Goal: Transaction & Acquisition: Purchase product/service

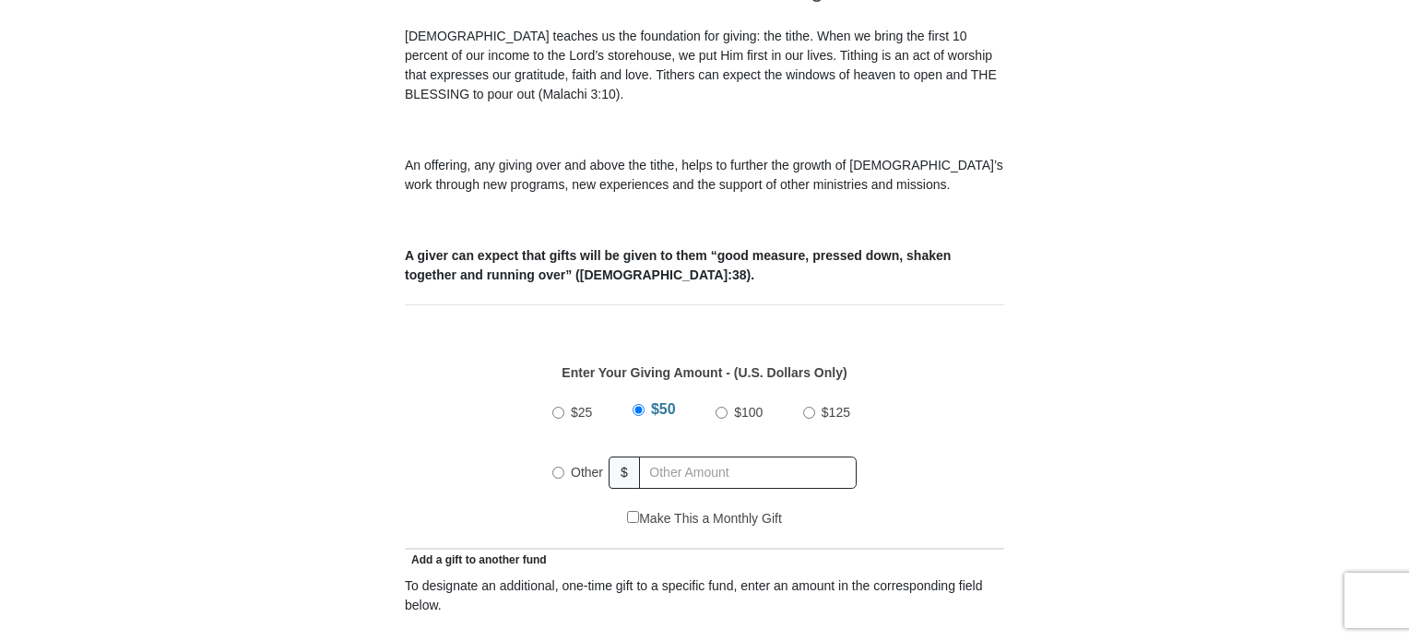
scroll to position [572, 0]
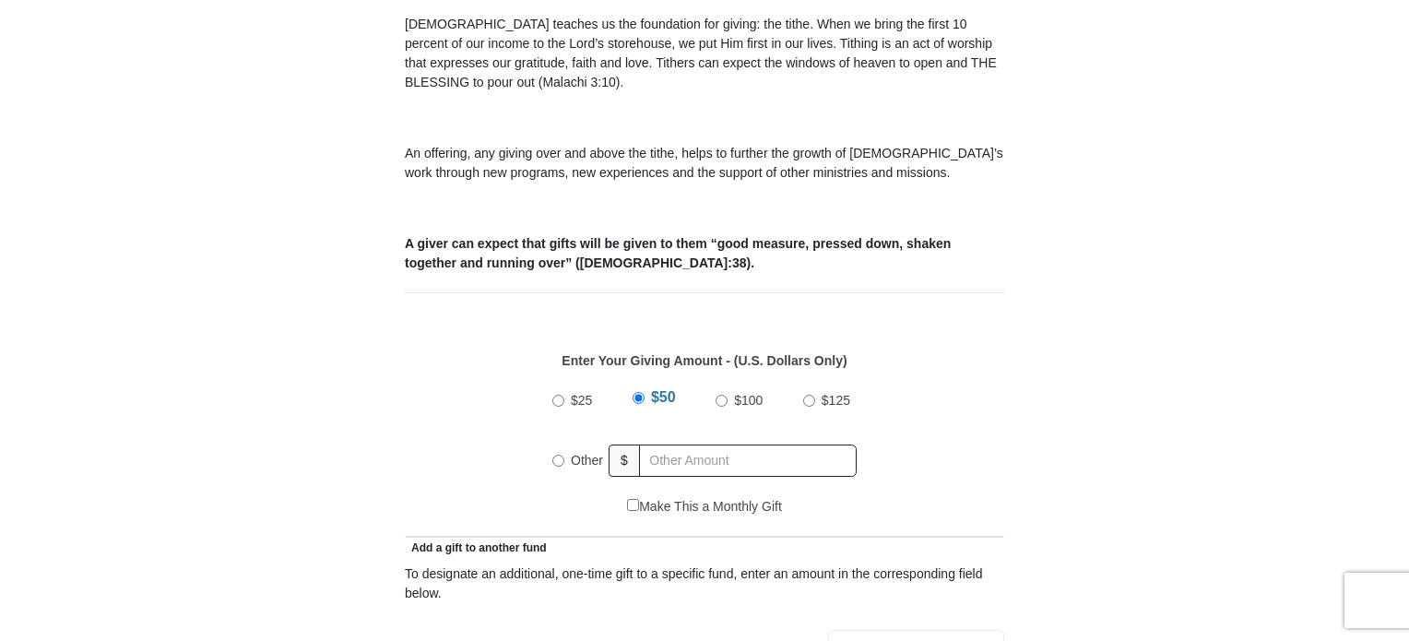
click at [560, 455] on input "Other" at bounding box center [558, 461] width 12 height 12
radio input "true"
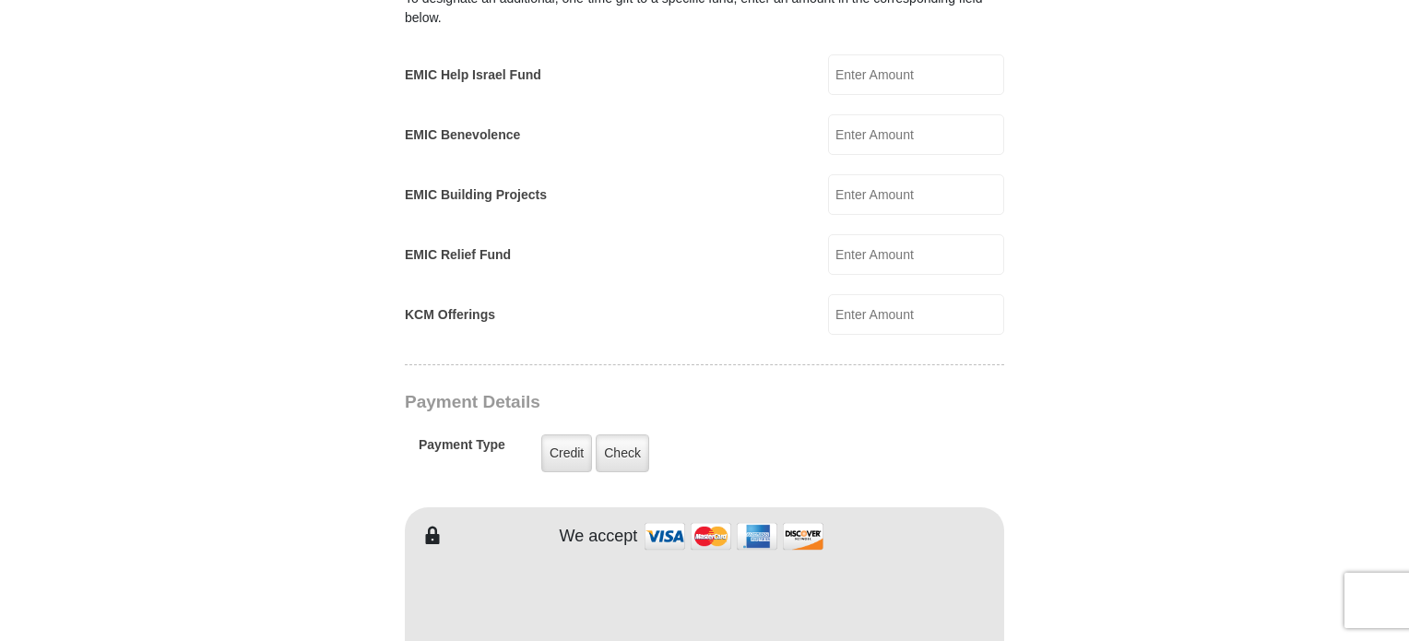
scroll to position [1173, 0]
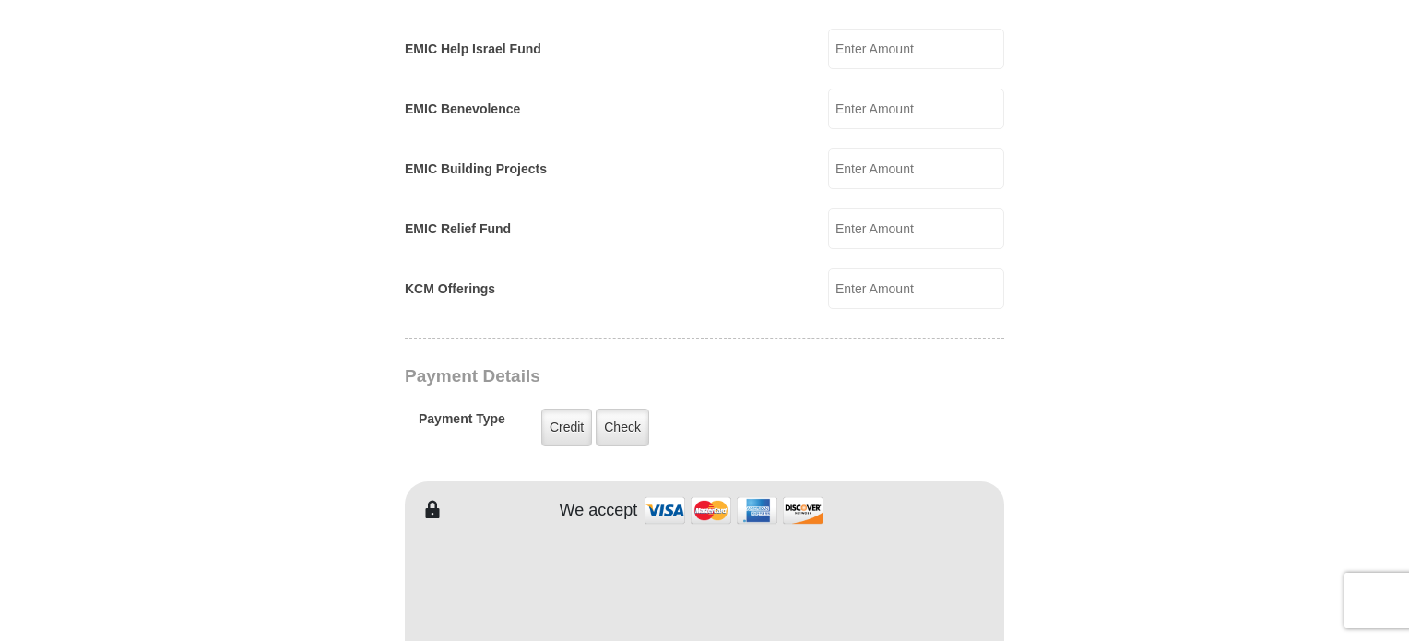
type input "185"
type input "[PERSON_NAME]"
type input "Pontnack"
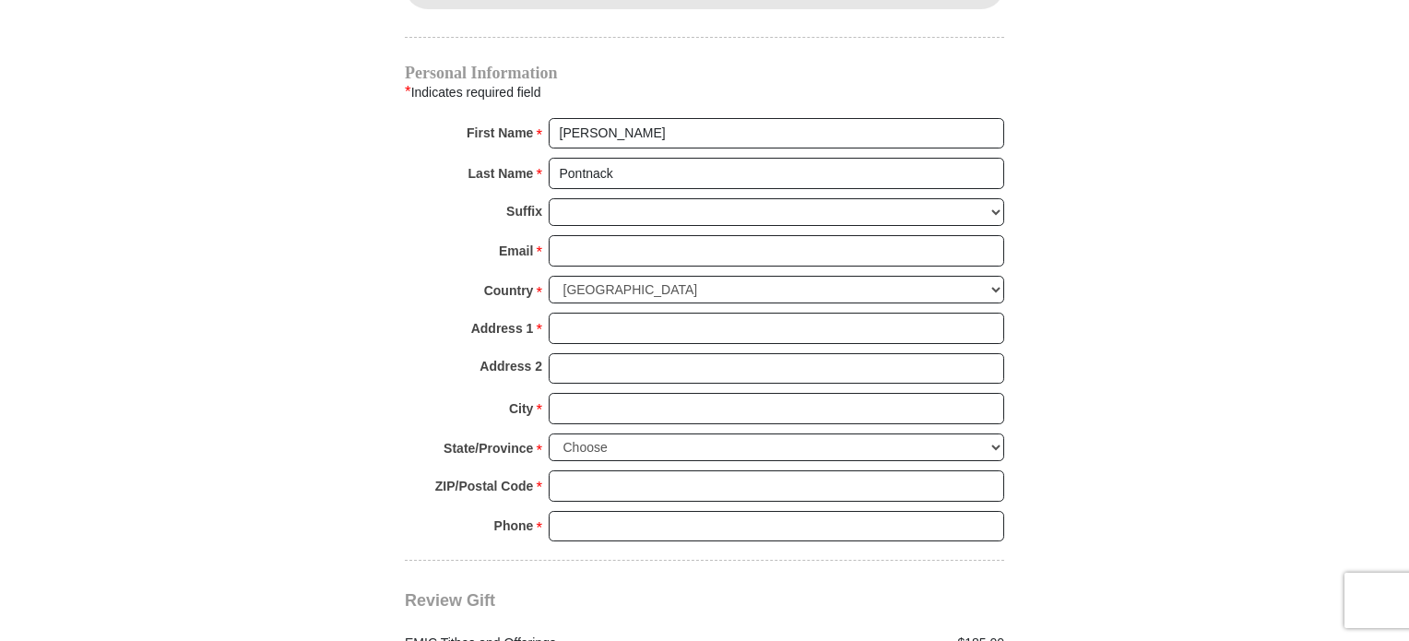
scroll to position [1867, 0]
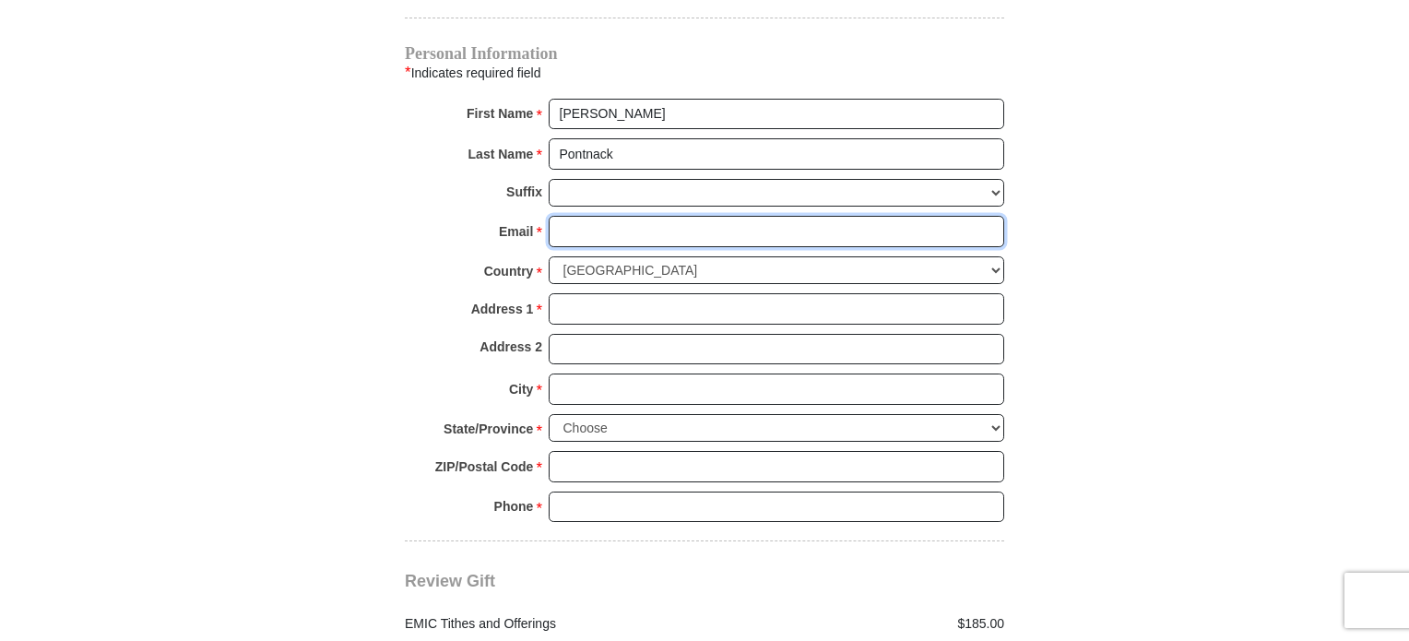
click at [572, 216] on input "Email *" at bounding box center [777, 231] width 456 height 31
type input "[EMAIL_ADDRESS][DOMAIN_NAME]"
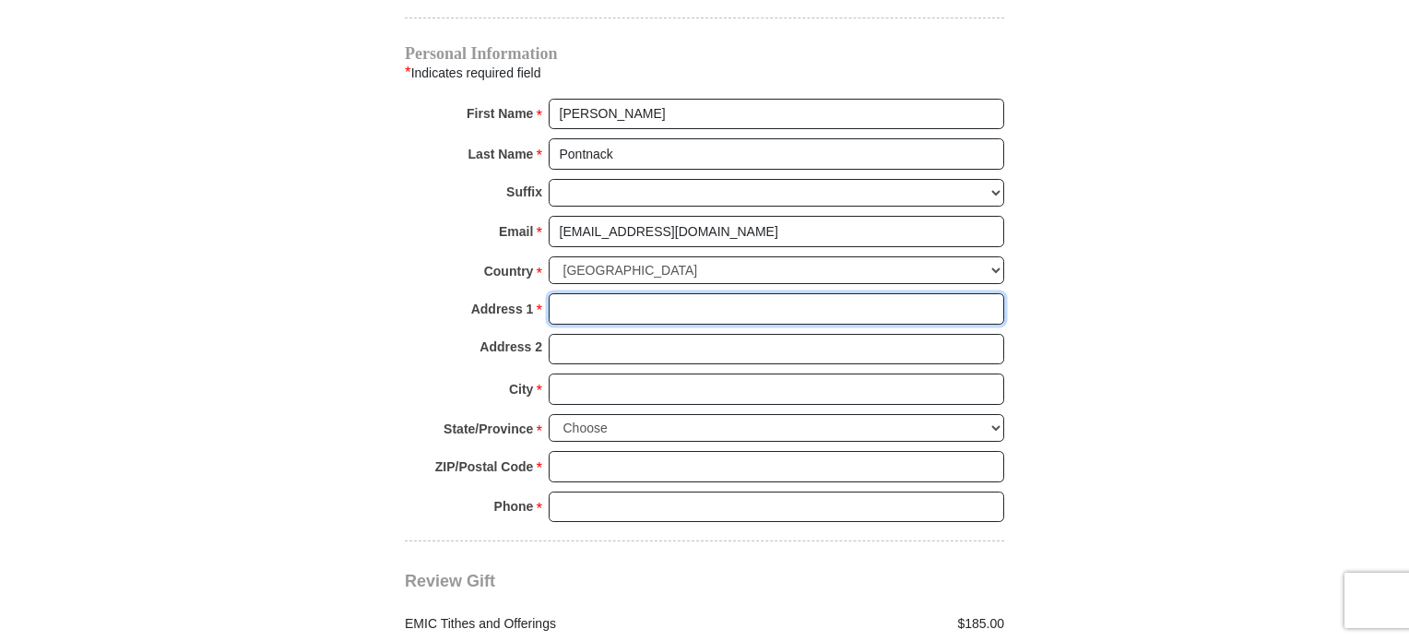
type input "[STREET_ADDRESS]"
type input "APT. 12111"
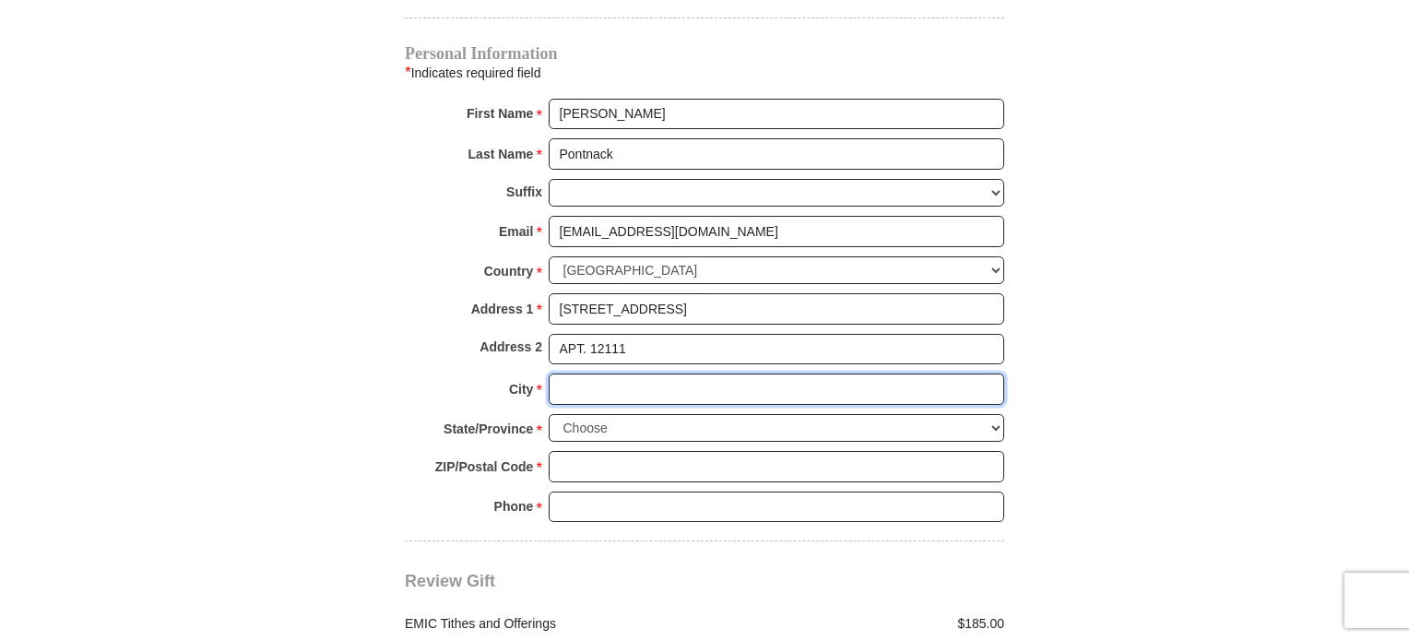
type input "ROCKFORD"
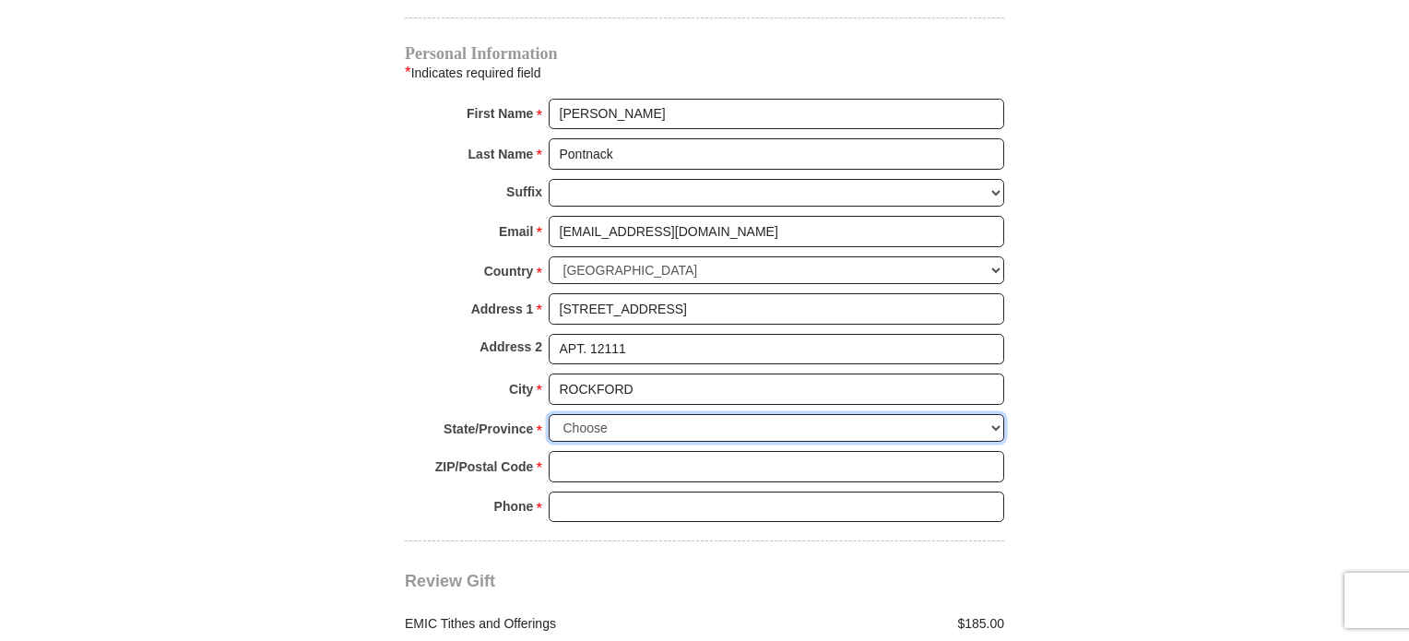
select select "IL"
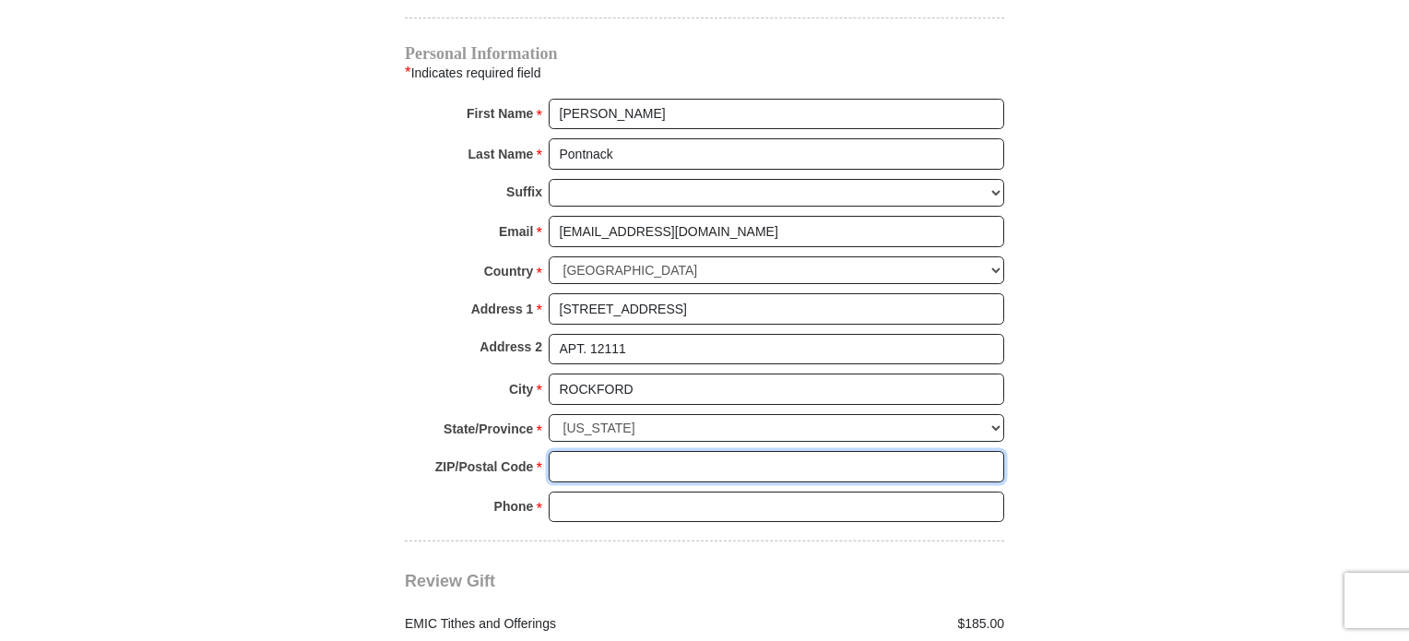
type input "61109"
type input "8155660451"
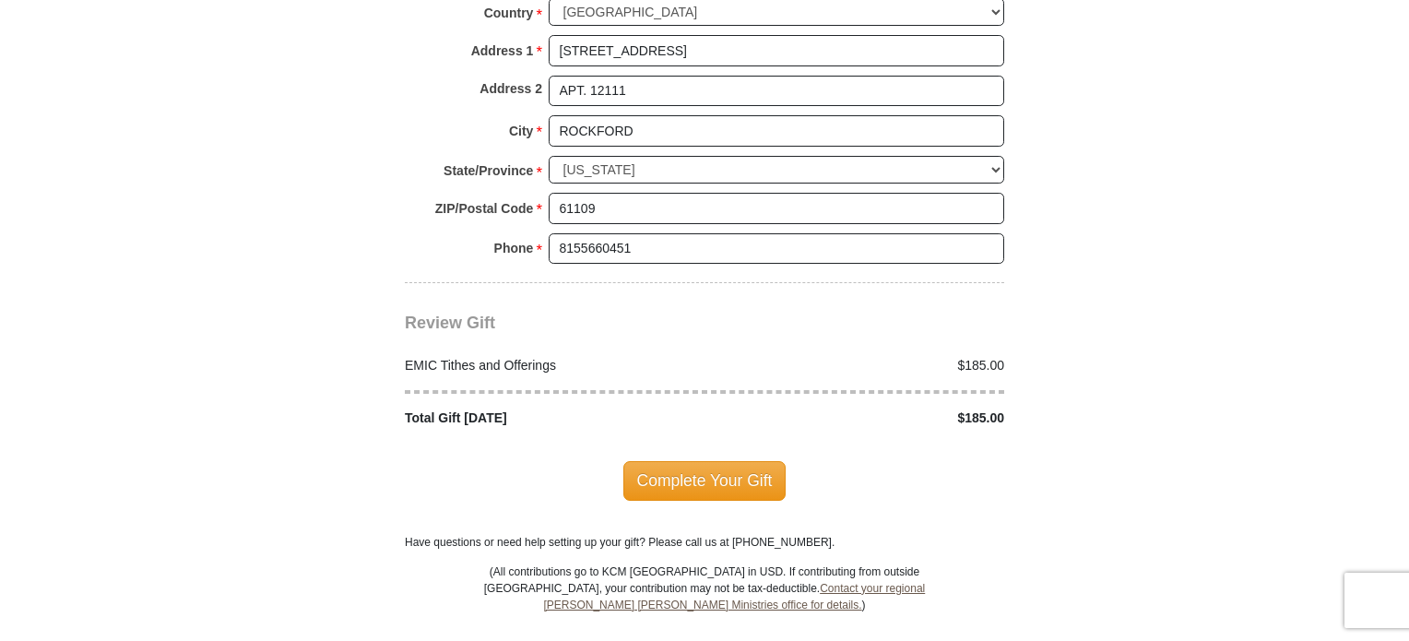
scroll to position [2114, 0]
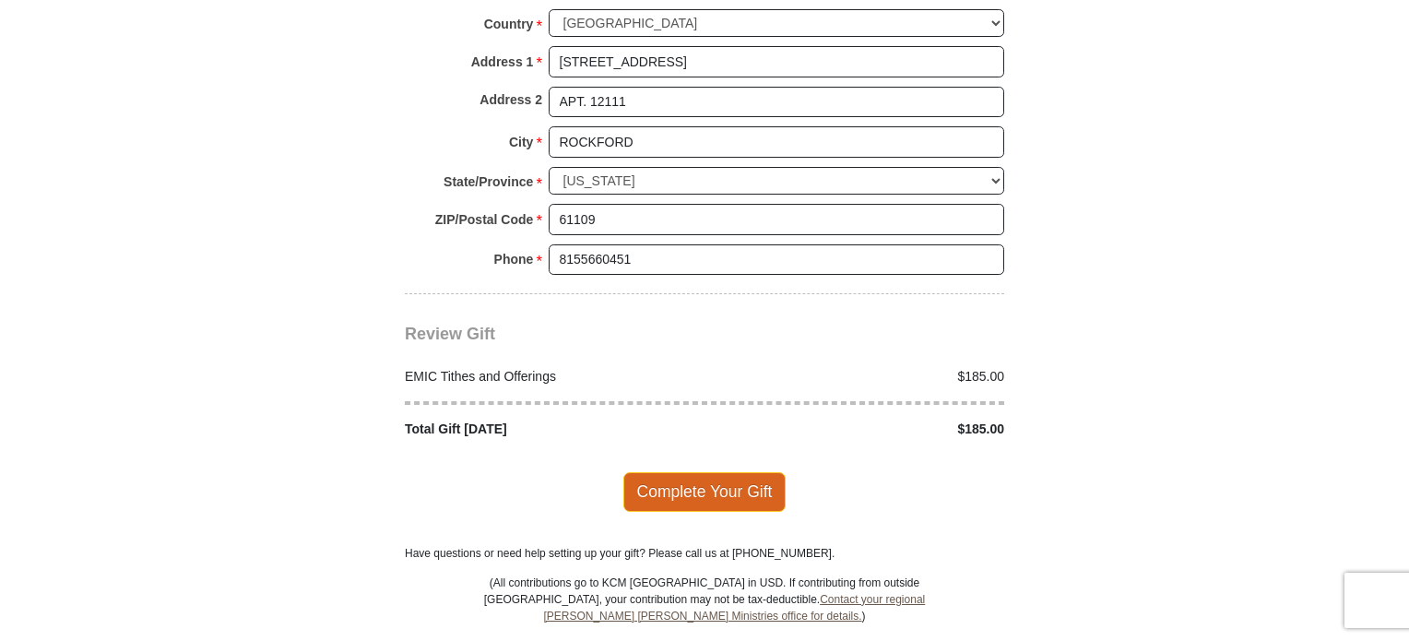
click at [682, 472] on span "Complete Your Gift" at bounding box center [704, 491] width 163 height 39
